Goal: Use online tool/utility: Utilize a website feature to perform a specific function

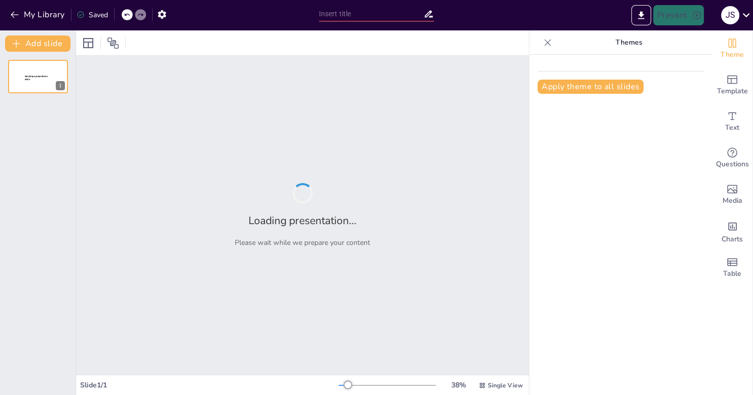
type input "Imported 01 Introduccion_BD.pptx"
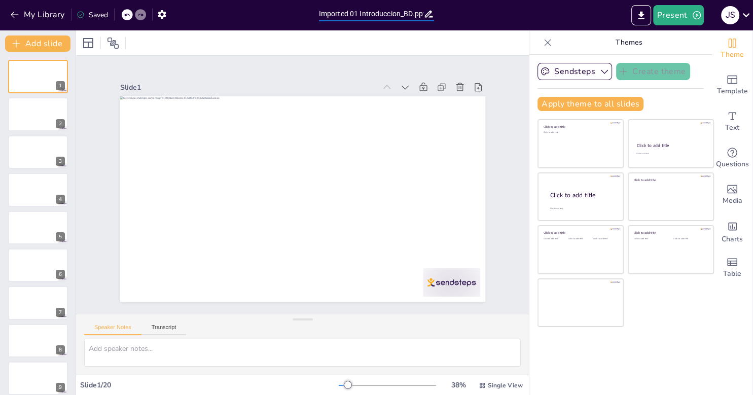
click at [339, 16] on input "Imported 01 Introduccion_BD.pptx" at bounding box center [371, 14] width 105 height 15
click at [573, 104] on button "Apply theme to all slides" at bounding box center [590, 104] width 106 height 14
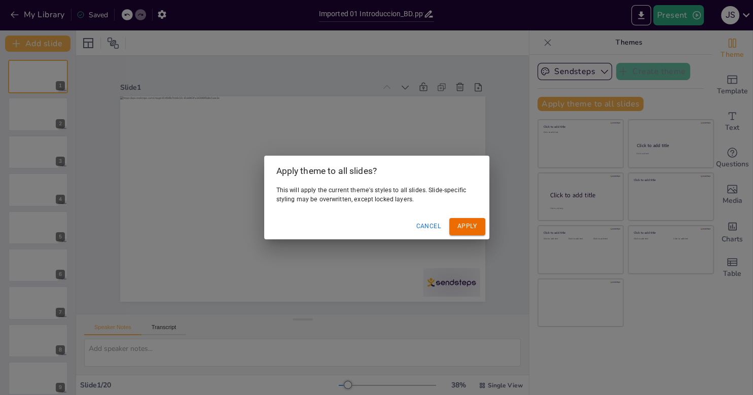
click at [475, 229] on button "Apply" at bounding box center [467, 226] width 36 height 17
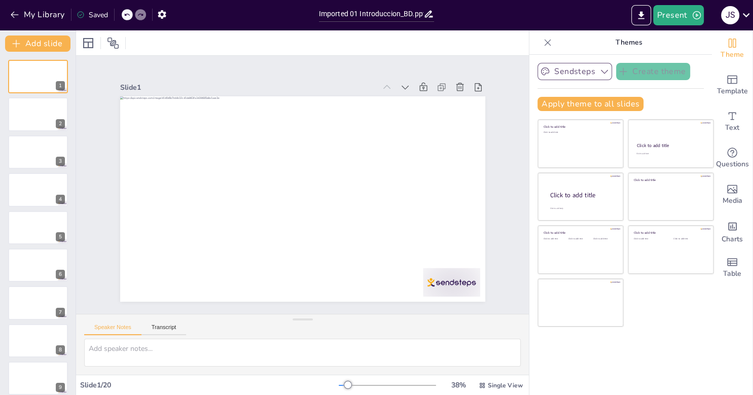
click at [579, 66] on button "Sendsteps" at bounding box center [574, 71] width 75 height 17
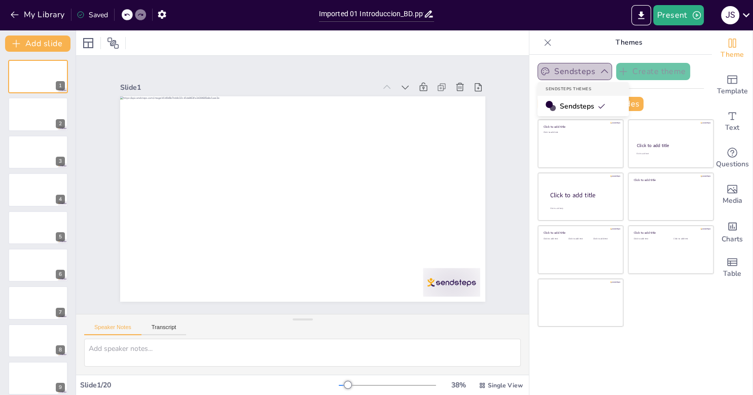
click at [599, 74] on icon "button" at bounding box center [604, 71] width 10 height 10
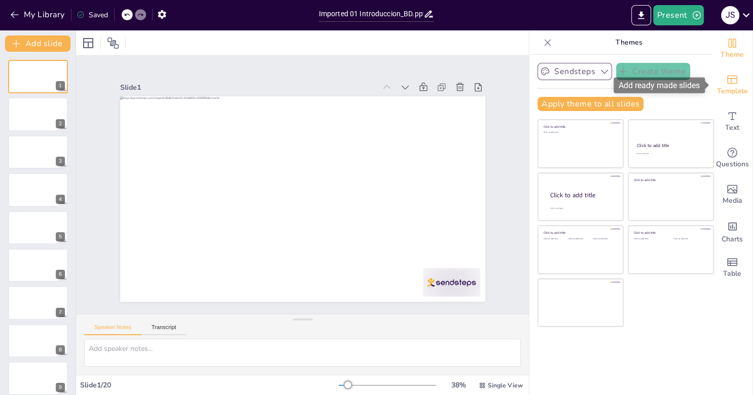
click at [727, 83] on icon "Add ready made slides" at bounding box center [732, 80] width 12 height 12
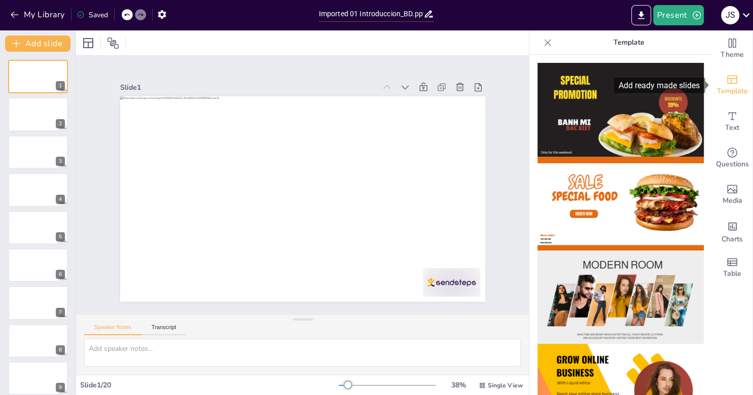
click at [728, 91] on span "Template" at bounding box center [732, 91] width 31 height 11
click at [553, 43] on icon at bounding box center [547, 43] width 10 height 10
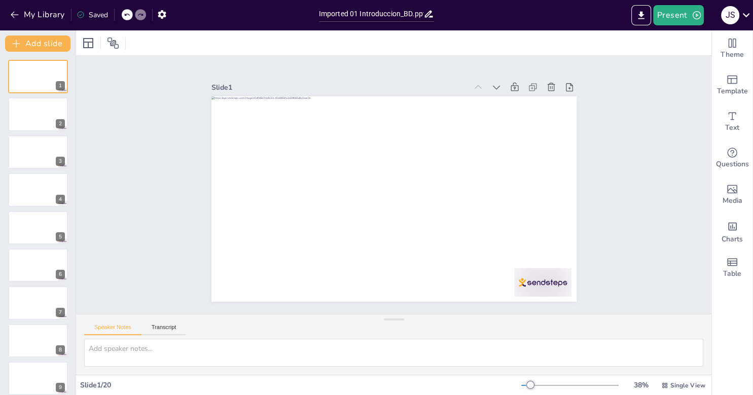
click at [653, 152] on div "Slide 1 Slide 2 Slide 3 Slide 4 Slide 5 Slide 6 Slide 7 Slide 8 Slide 9 Slide 1…" at bounding box center [393, 184] width 645 height 617
click at [163, 12] on icon "button" at bounding box center [162, 14] width 8 height 9
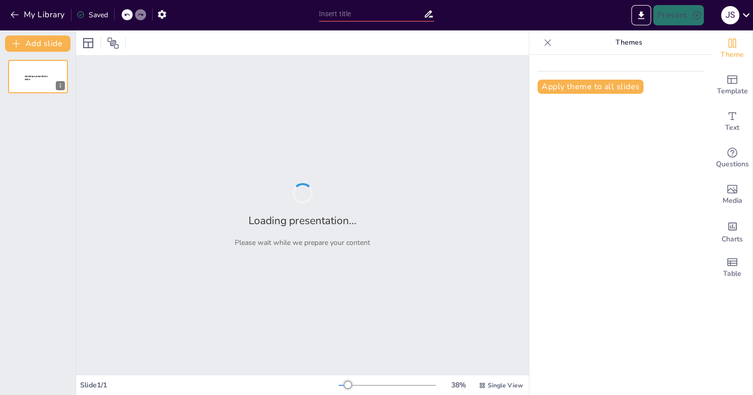
type input "Imported 01 Introduccion_BD.pptx"
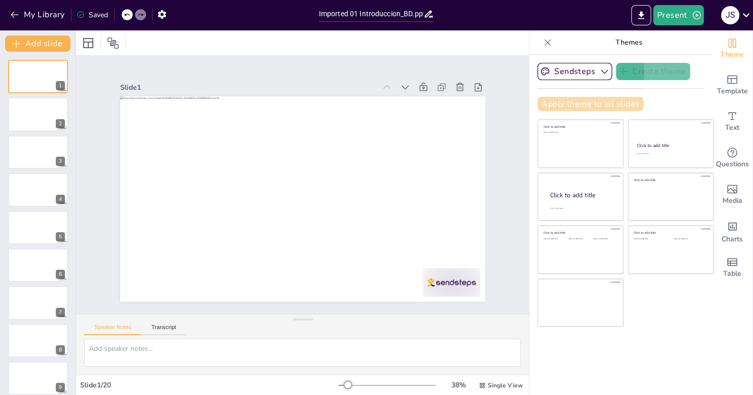
click at [589, 100] on button "Apply theme to all slides" at bounding box center [590, 104] width 106 height 14
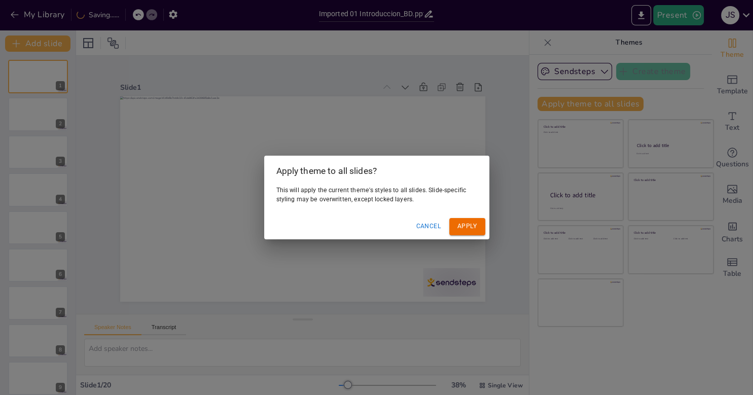
click at [483, 220] on button "Apply" at bounding box center [467, 226] width 36 height 17
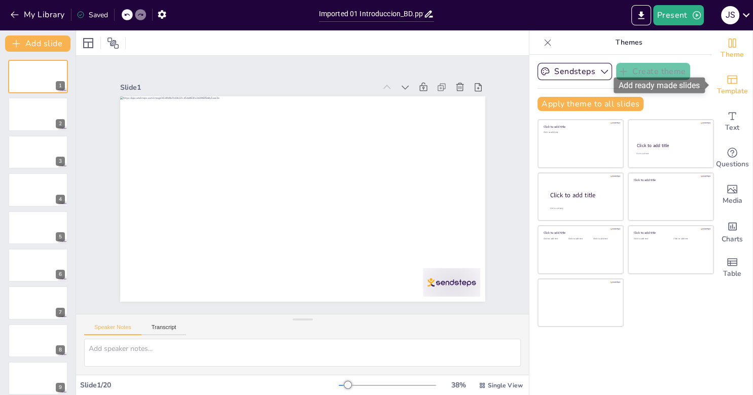
click at [740, 86] on span "Template" at bounding box center [732, 91] width 31 height 11
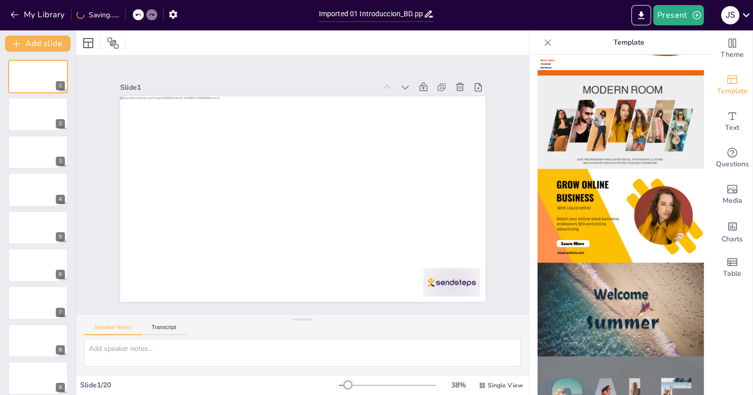
scroll to position [117, 0]
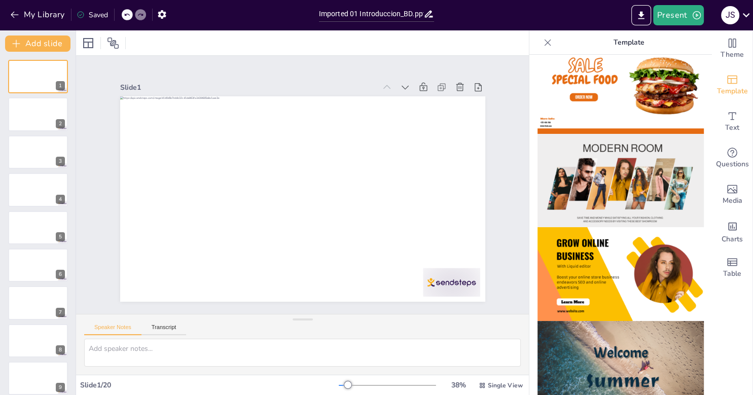
click at [632, 165] on img at bounding box center [620, 181] width 166 height 94
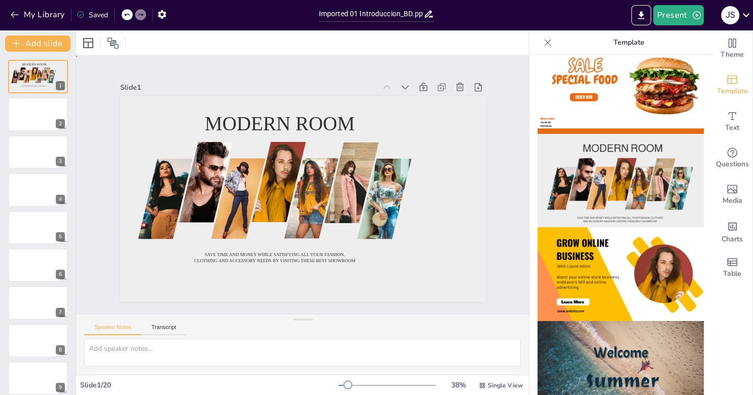
click at [105, 125] on div "Slide 1 Modern room Save time and money while satisfying all your fashion, clot…" at bounding box center [302, 185] width 461 height 316
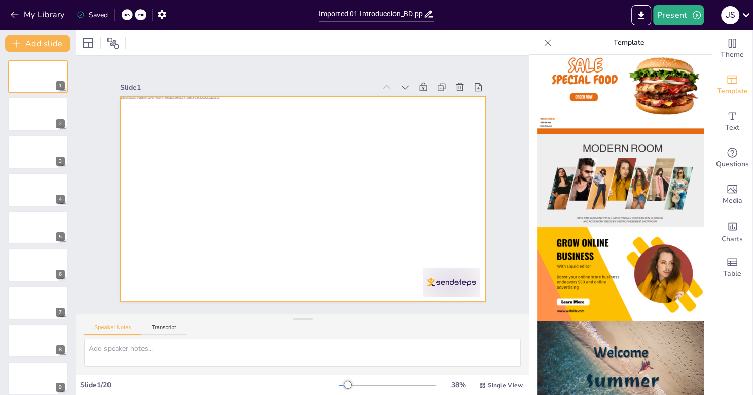
click at [168, 144] on div at bounding box center [300, 199] width 384 height 242
